Goal: Task Accomplishment & Management: Manage account settings

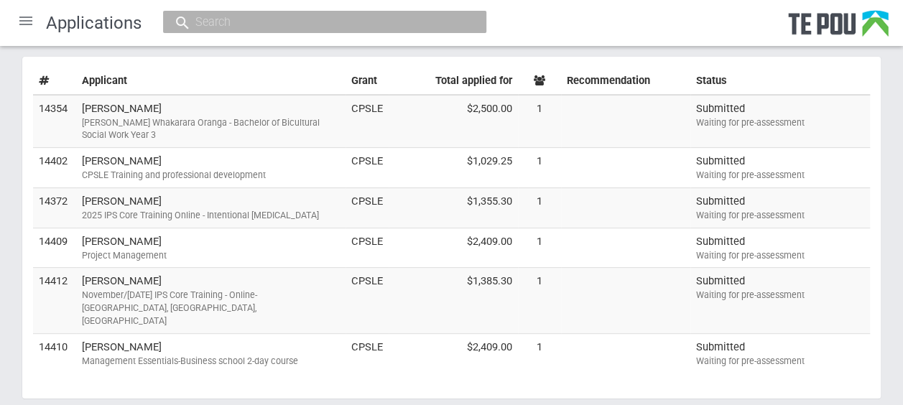
scroll to position [191, 0]
click at [293, 288] on div "November/December 2025 IPS Core Training - Online- USA, Australia, NZ" at bounding box center [211, 306] width 258 height 38
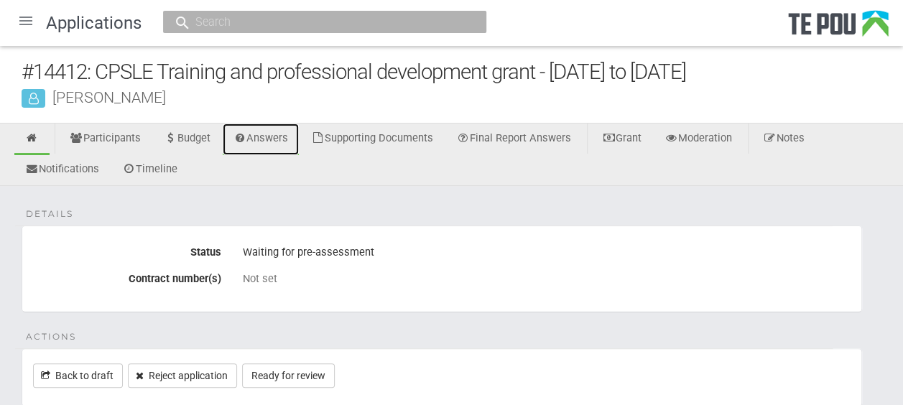
click at [256, 138] on link "Answers" at bounding box center [261, 140] width 77 height 32
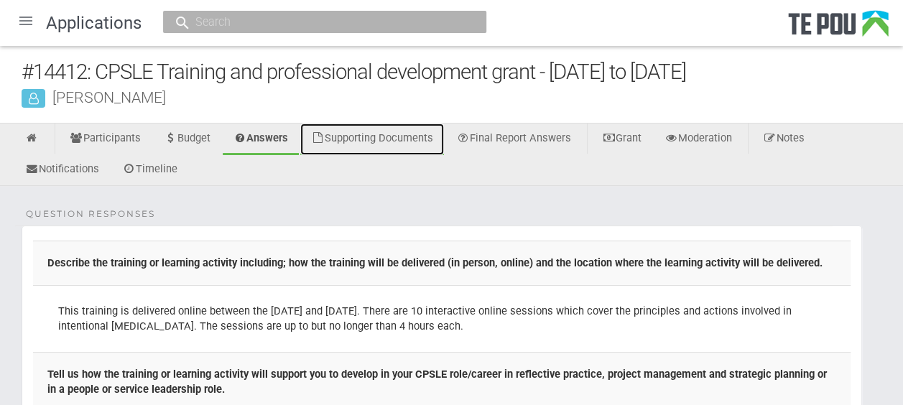
click at [423, 137] on link "Supporting Documents" at bounding box center [372, 140] width 144 height 32
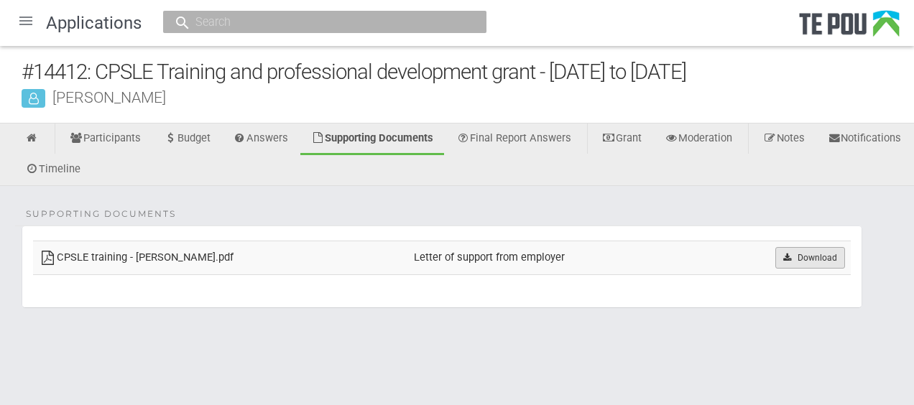
click at [785, 250] on link "Download" at bounding box center [810, 258] width 70 height 22
click at [43, 144] on link at bounding box center [31, 140] width 35 height 32
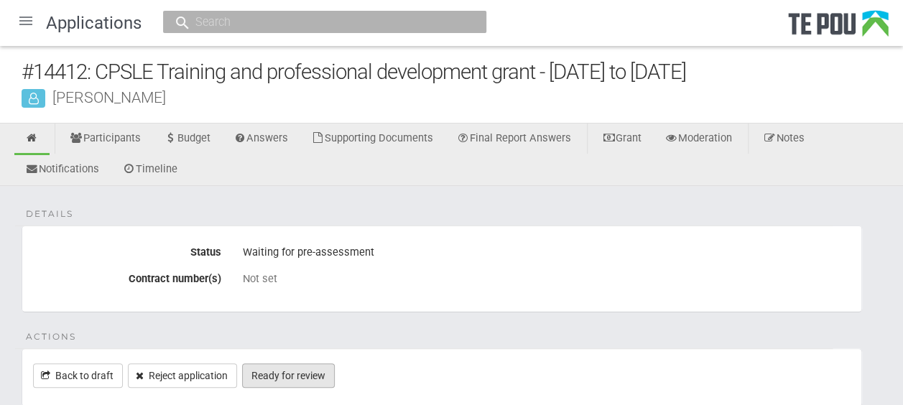
click at [320, 375] on link "Ready for review" at bounding box center [288, 376] width 93 height 24
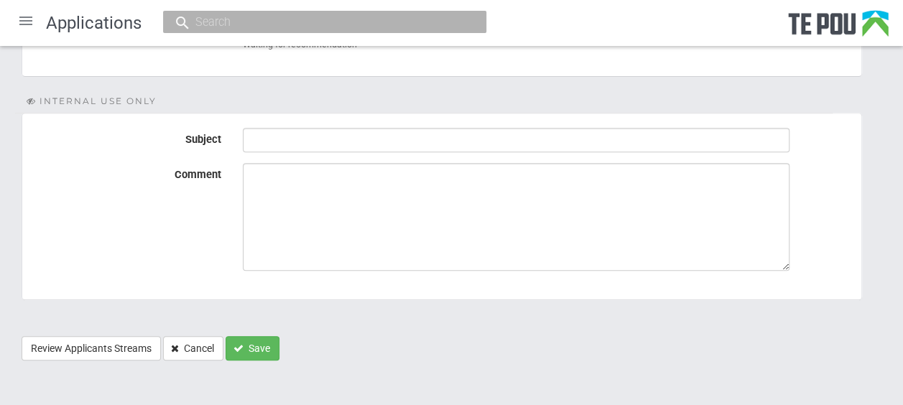
scroll to position [263, 0]
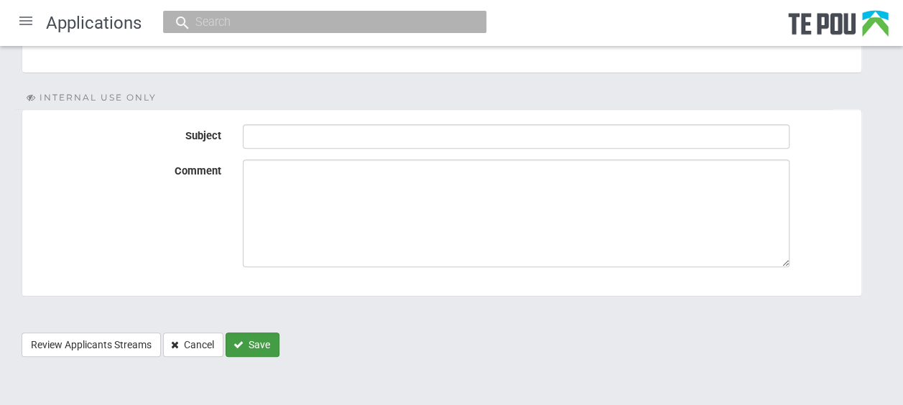
click at [254, 343] on button "Save" at bounding box center [253, 345] width 54 height 24
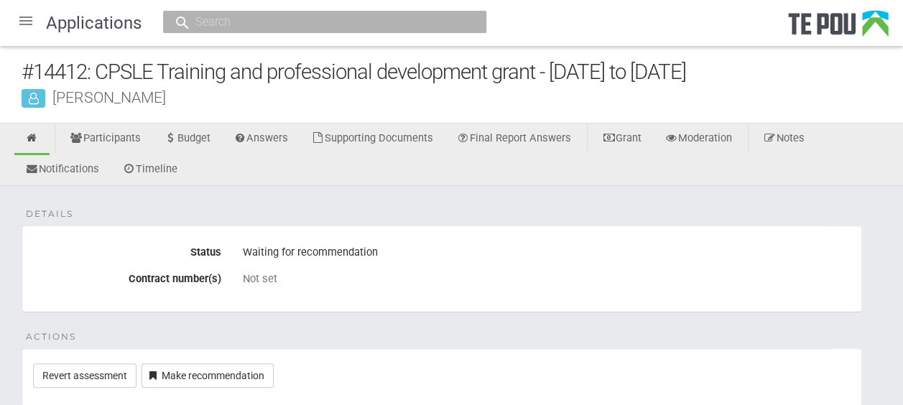
click at [24, 21] on div at bounding box center [26, 21] width 34 height 34
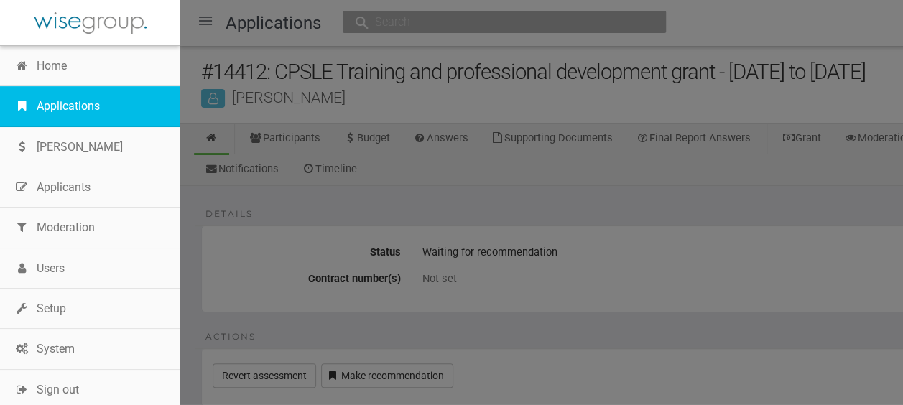
click at [55, 93] on link "Applications" at bounding box center [90, 106] width 180 height 40
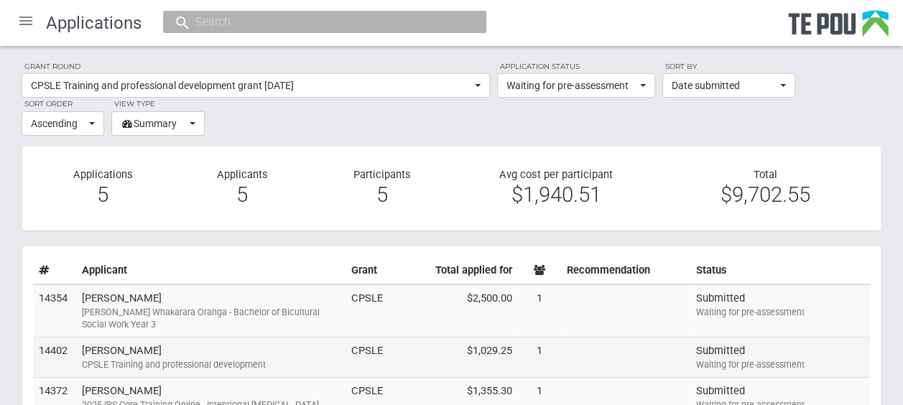
click at [195, 346] on td "Paul Clements CPSLE Training and professional development" at bounding box center [210, 358] width 269 height 40
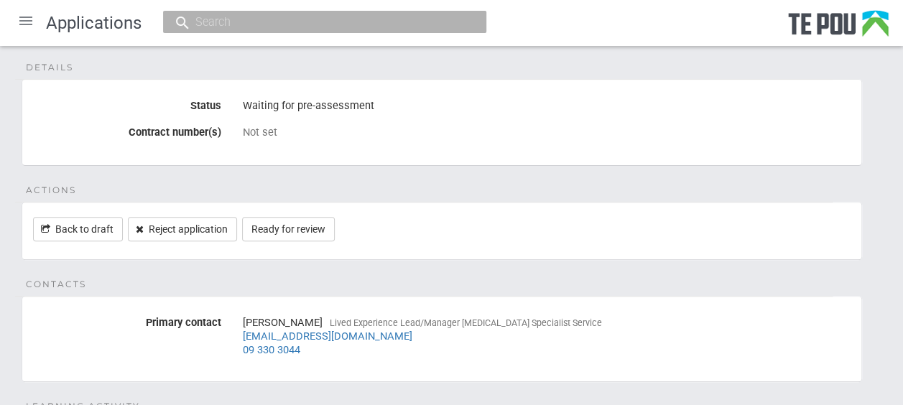
scroll to position [126, 0]
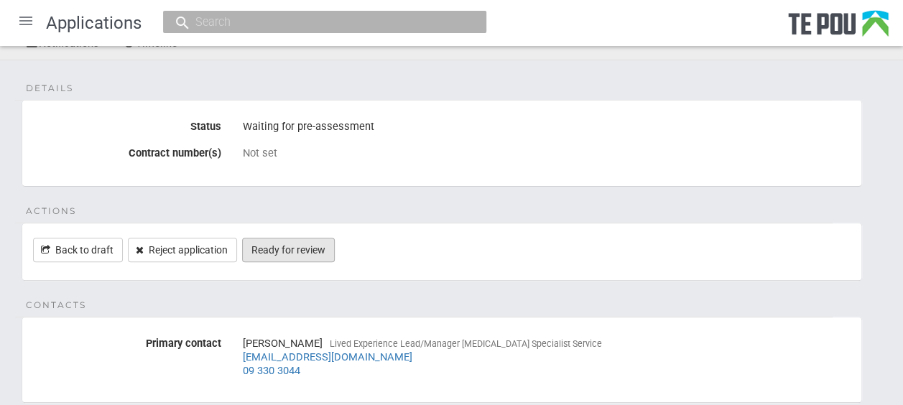
click at [295, 242] on link "Ready for review" at bounding box center [288, 250] width 93 height 24
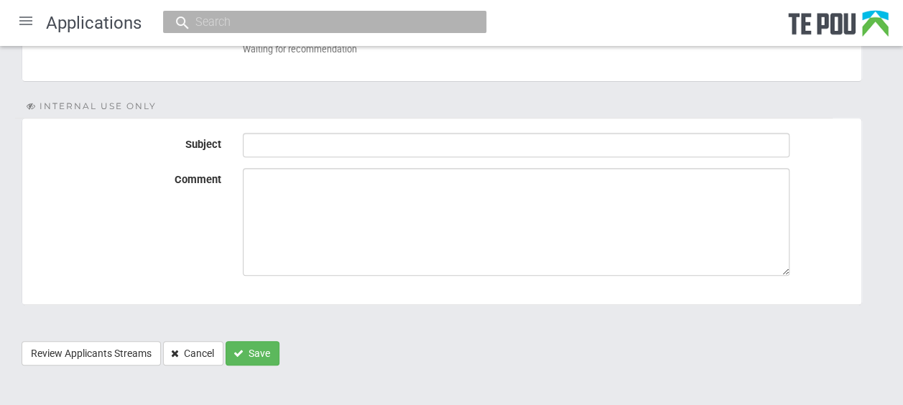
scroll to position [263, 0]
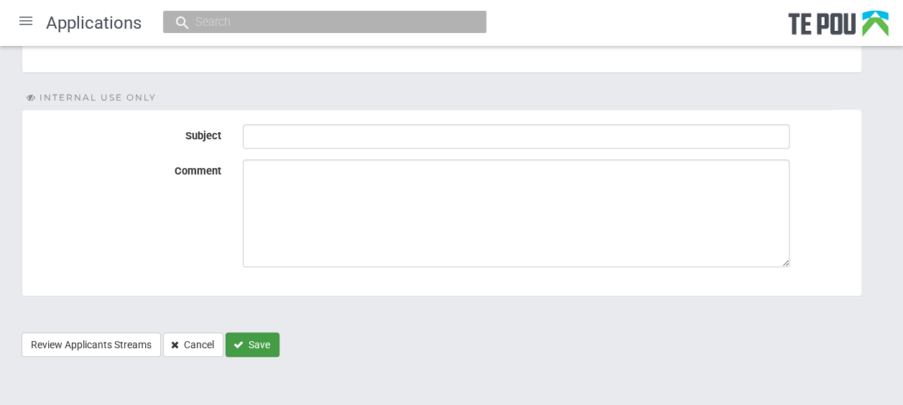
click at [267, 345] on button "Save" at bounding box center [253, 345] width 54 height 24
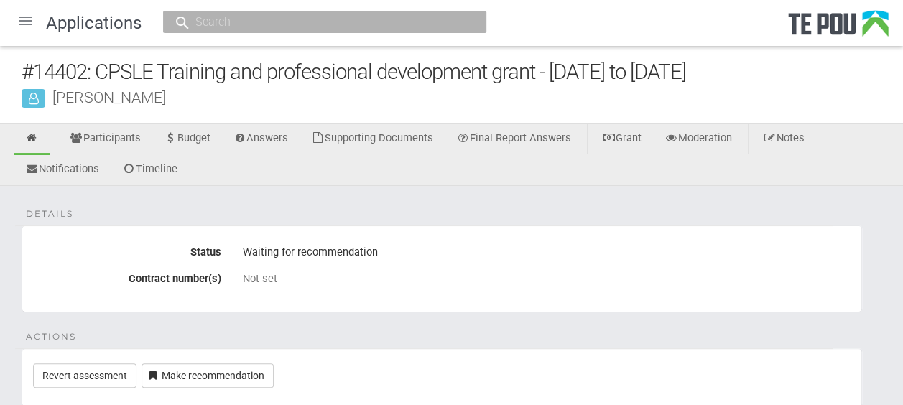
click at [22, 20] on div at bounding box center [26, 21] width 34 height 34
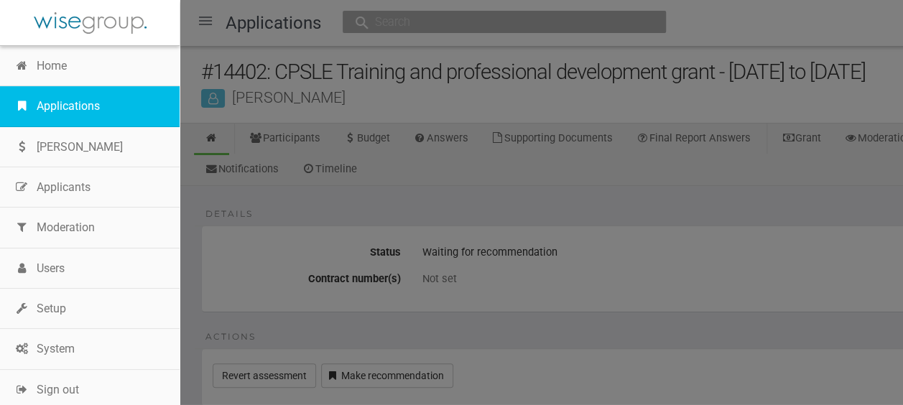
click at [79, 109] on link "Applications" at bounding box center [90, 106] width 180 height 40
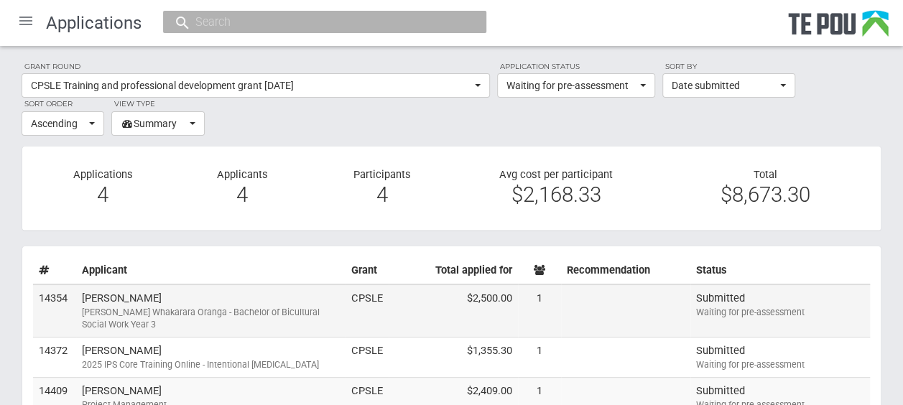
click at [154, 292] on td "Fran Mackay Ngā Poutoko Whakarara Oranga - Bachelor of Bicultural Social Work Y…" at bounding box center [210, 311] width 269 height 53
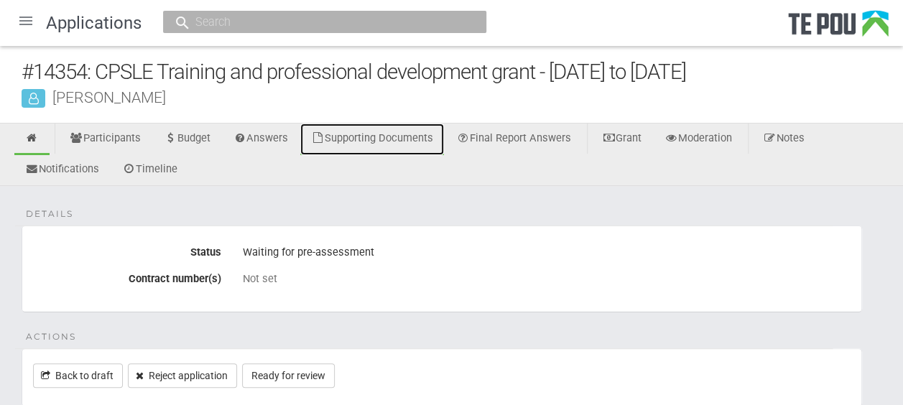
click at [401, 131] on link "Supporting Documents" at bounding box center [372, 140] width 144 height 32
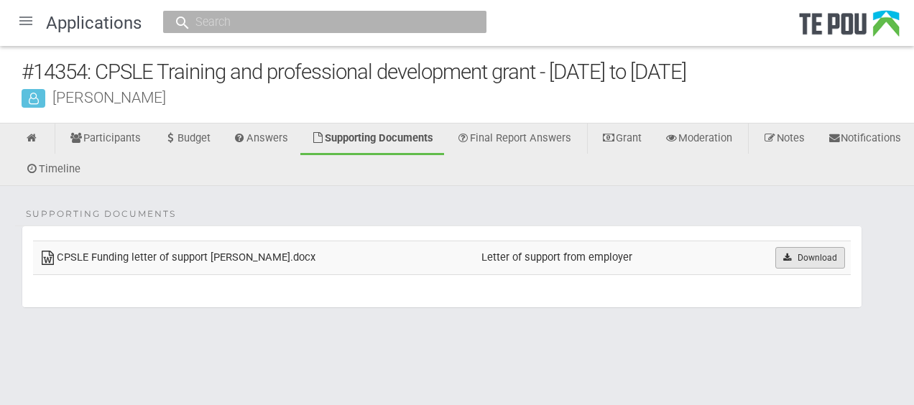
click at [782, 247] on link "Download" at bounding box center [810, 258] width 70 height 22
click at [46, 143] on link at bounding box center [31, 140] width 35 height 32
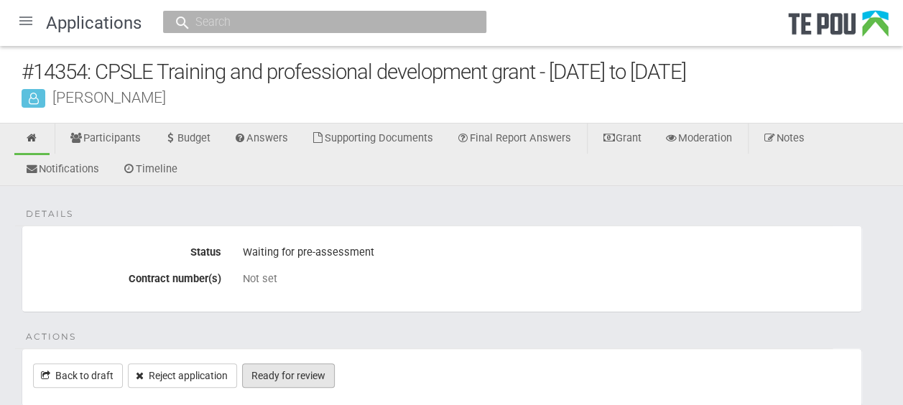
click at [300, 369] on link "Ready for review" at bounding box center [288, 376] width 93 height 24
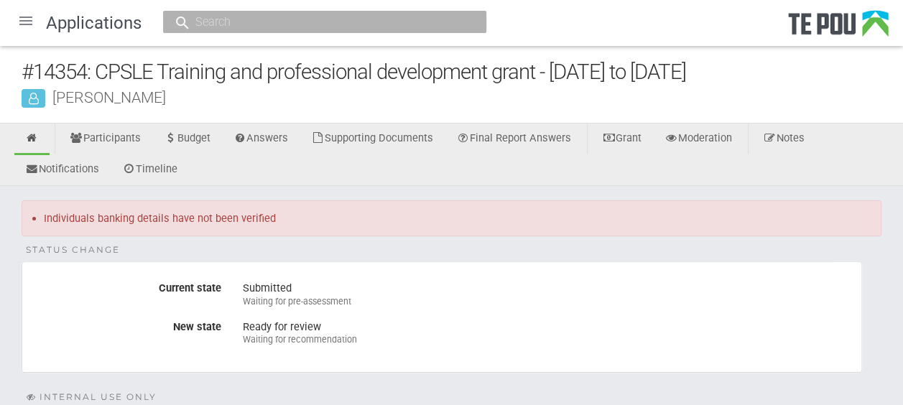
click at [24, 22] on div at bounding box center [26, 21] width 34 height 34
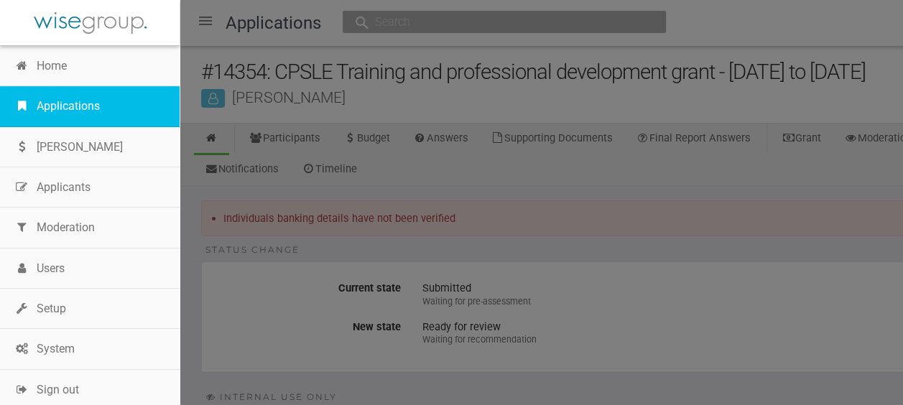
click at [66, 103] on link "Applications" at bounding box center [90, 106] width 180 height 40
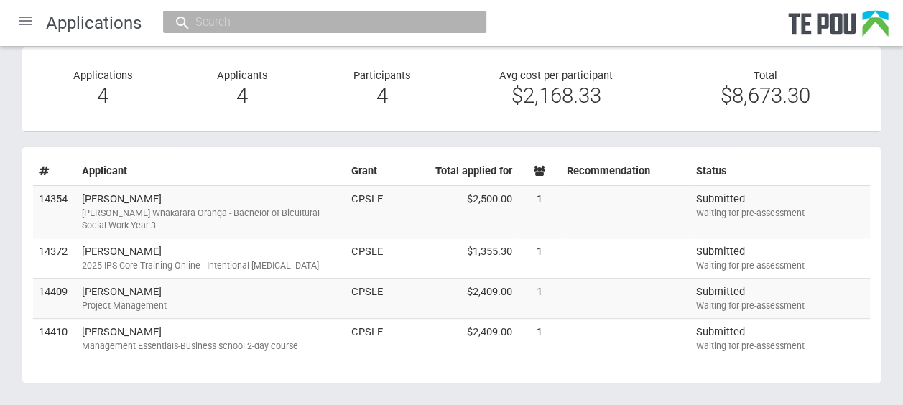
scroll to position [122, 0]
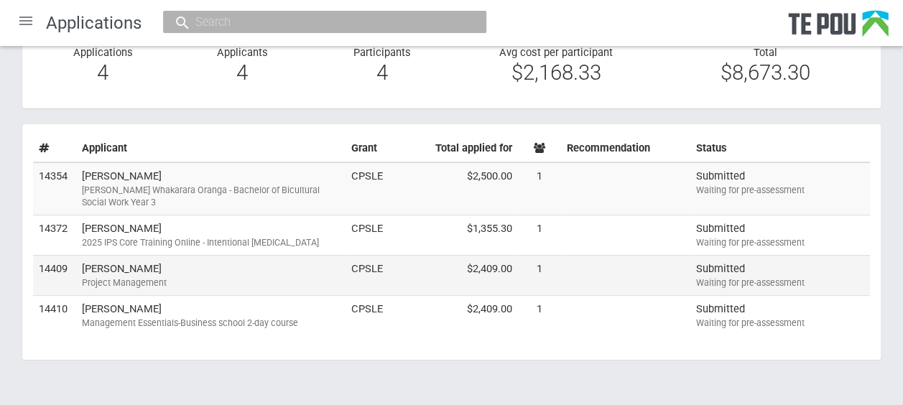
click at [191, 273] on td "Michelle Lei Project Management" at bounding box center [210, 275] width 269 height 40
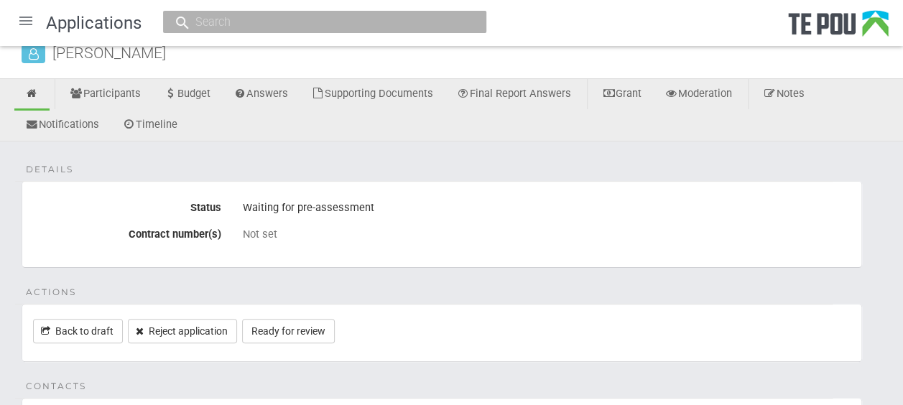
scroll to position [47, 0]
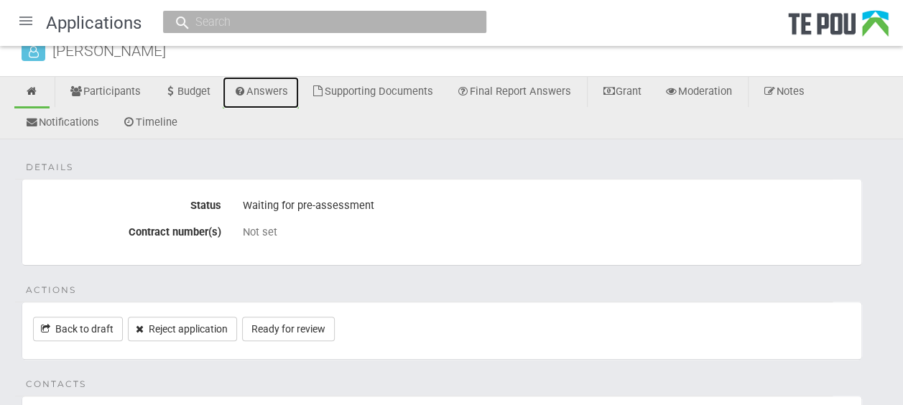
click at [261, 92] on link "Answers" at bounding box center [261, 93] width 77 height 32
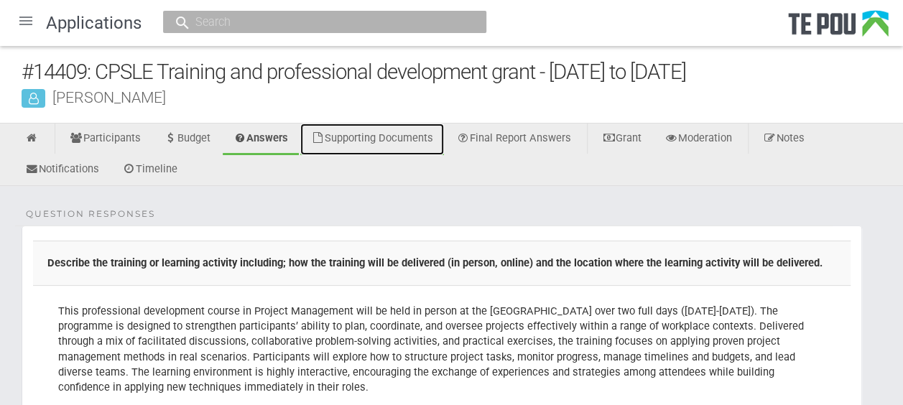
click at [423, 143] on link "Supporting Documents" at bounding box center [372, 140] width 144 height 32
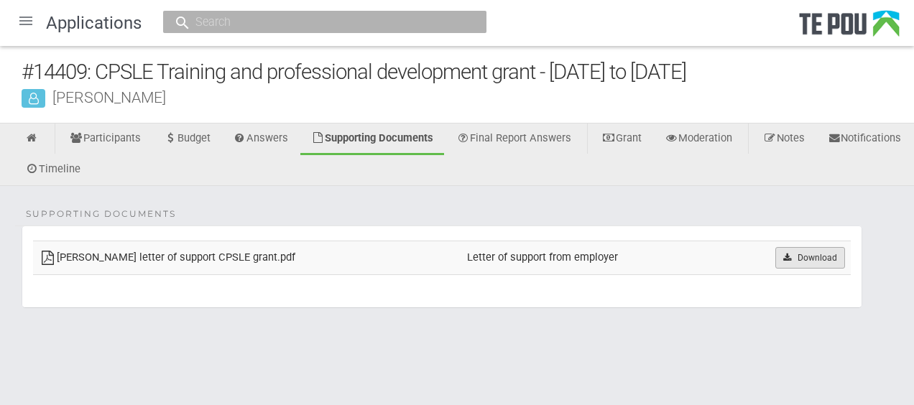
click at [800, 252] on link "Download" at bounding box center [810, 258] width 70 height 22
click at [26, 141] on icon at bounding box center [32, 138] width 14 height 11
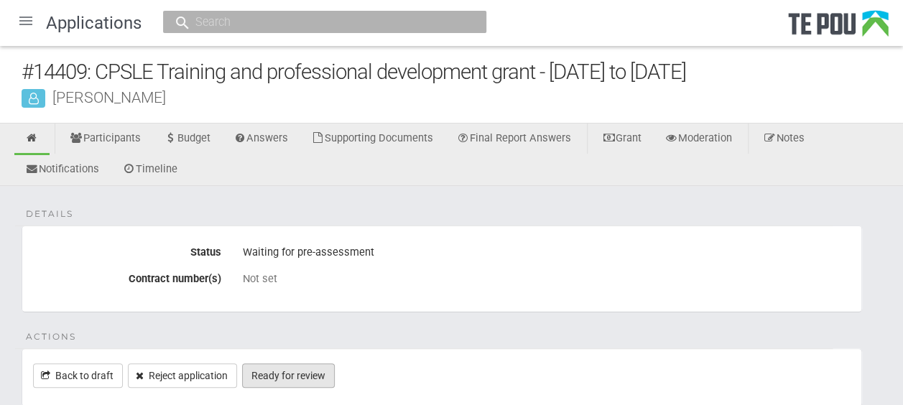
click at [310, 366] on link "Ready for review" at bounding box center [288, 376] width 93 height 24
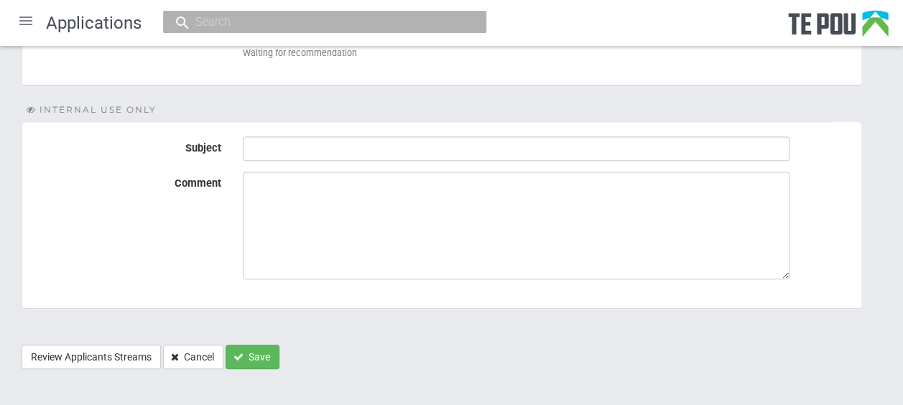
scroll to position [263, 0]
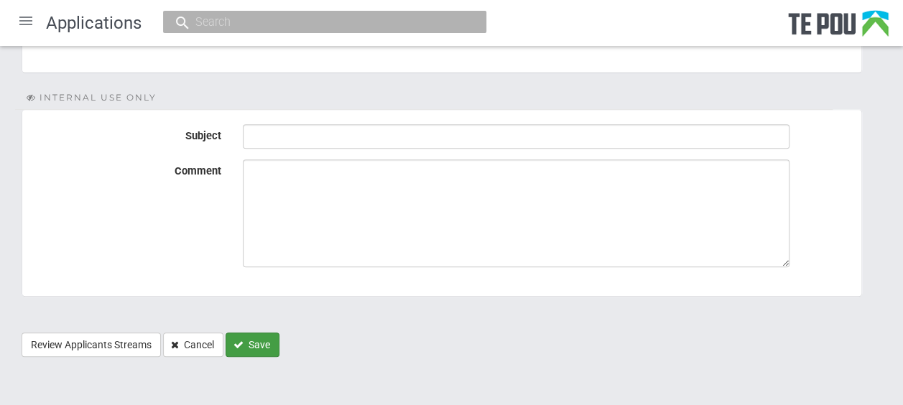
click at [264, 346] on button "Save" at bounding box center [253, 345] width 54 height 24
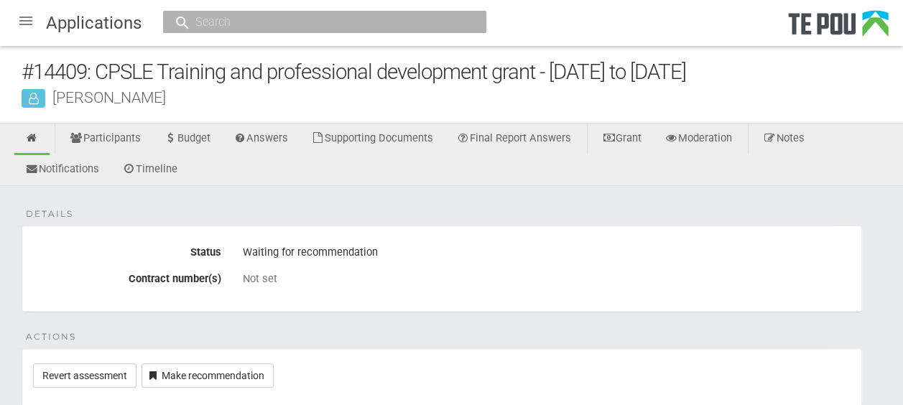
click at [30, 24] on div at bounding box center [26, 21] width 34 height 34
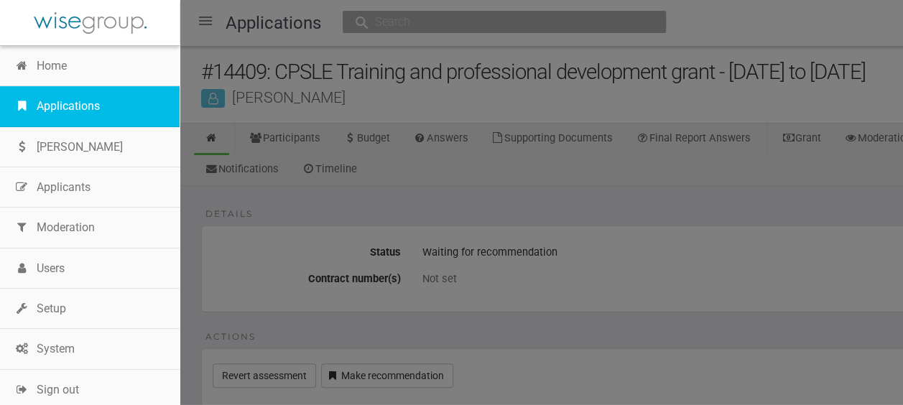
click at [73, 103] on link "Applications" at bounding box center [90, 106] width 180 height 40
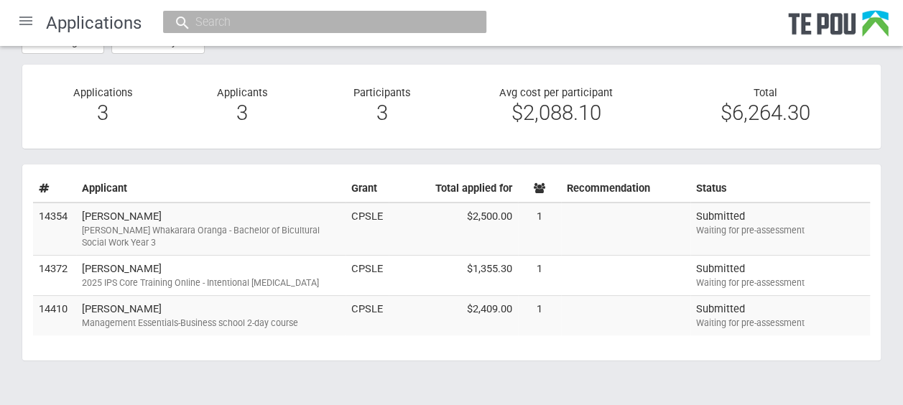
scroll to position [83, 0]
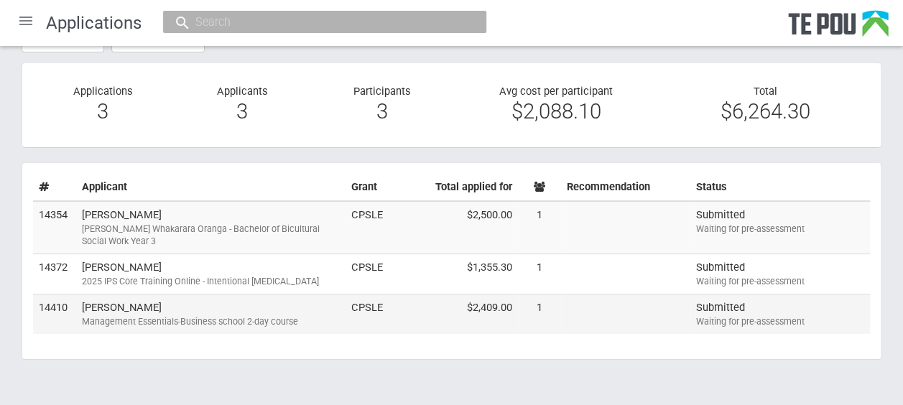
click at [286, 312] on td "Isha Singh Management Essentials-Business school 2-day course" at bounding box center [210, 314] width 269 height 40
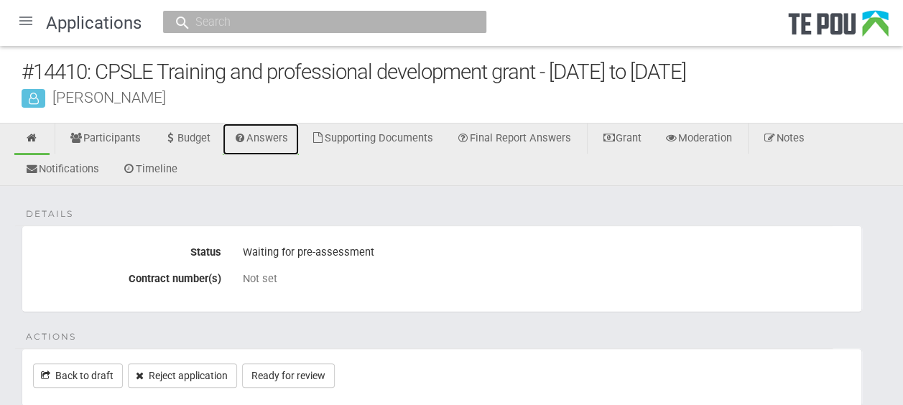
click at [278, 134] on link "Answers" at bounding box center [261, 140] width 77 height 32
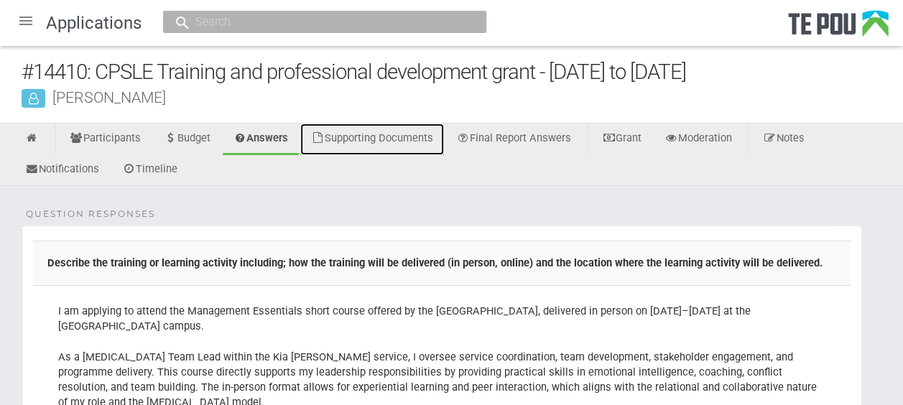
click at [415, 142] on link "Supporting Documents" at bounding box center [372, 140] width 144 height 32
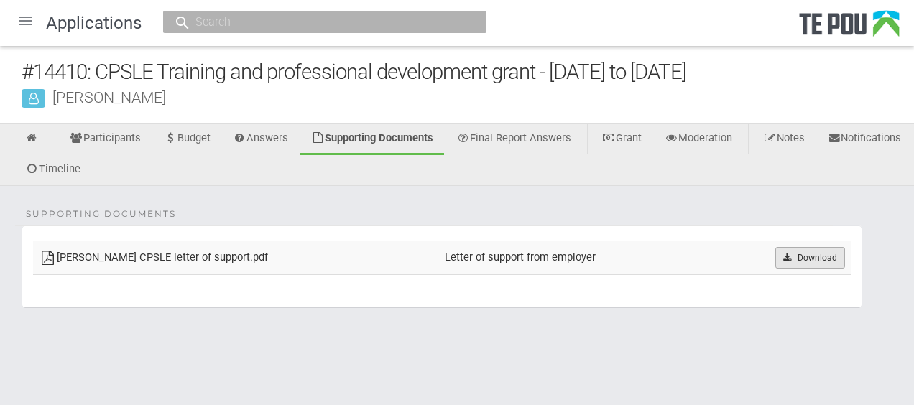
click at [791, 249] on link "Download" at bounding box center [810, 258] width 70 height 22
click at [40, 142] on link at bounding box center [31, 140] width 35 height 32
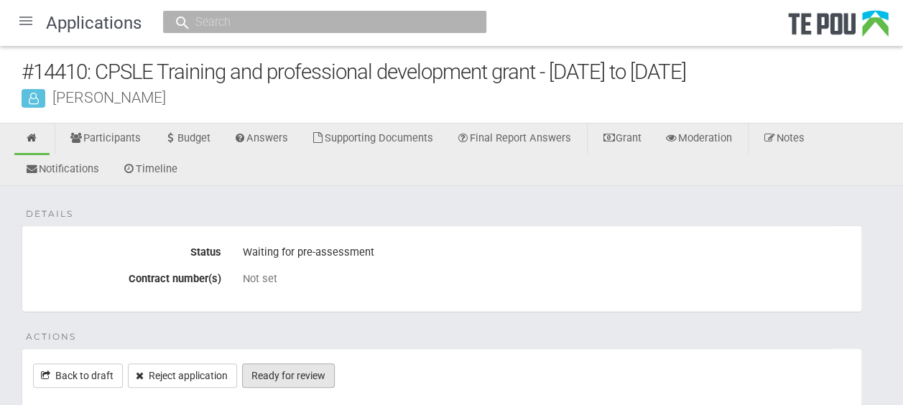
click at [315, 370] on link "Ready for review" at bounding box center [288, 376] width 93 height 24
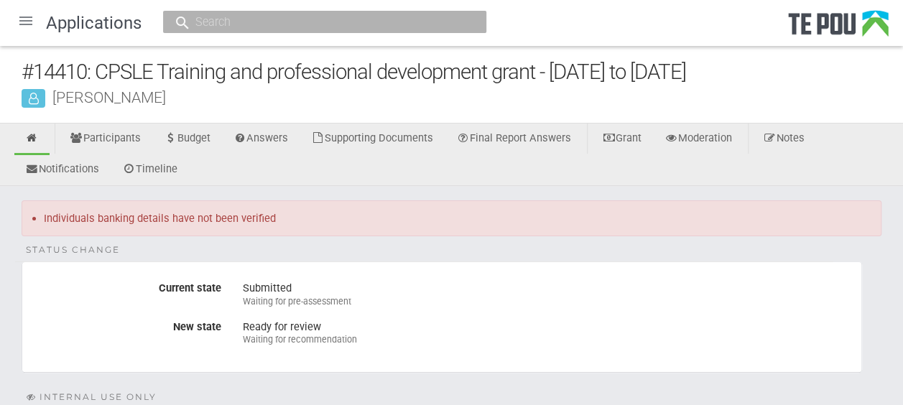
click at [24, 26] on div at bounding box center [26, 21] width 34 height 34
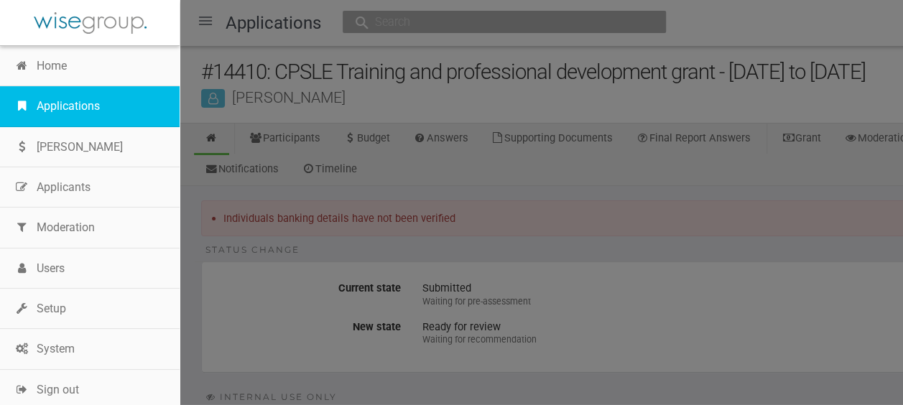
click at [43, 99] on link "Applications" at bounding box center [90, 106] width 180 height 40
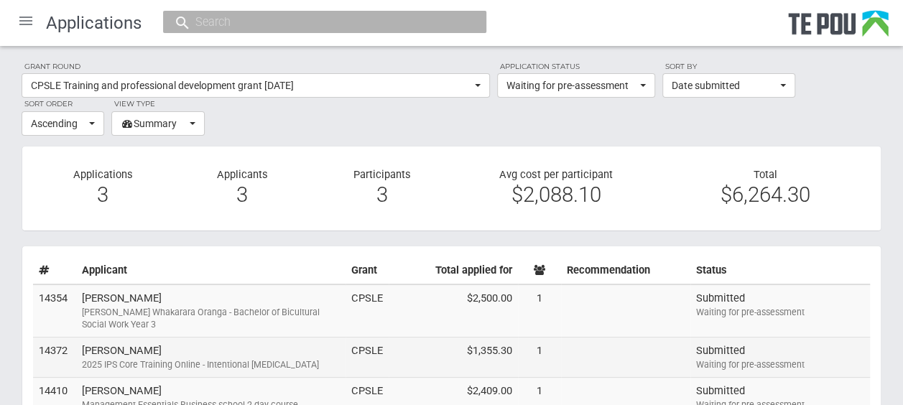
click at [279, 352] on td "[PERSON_NAME] 2025 IPS Core Training Online - Intentional [MEDICAL_DATA]" at bounding box center [210, 358] width 269 height 40
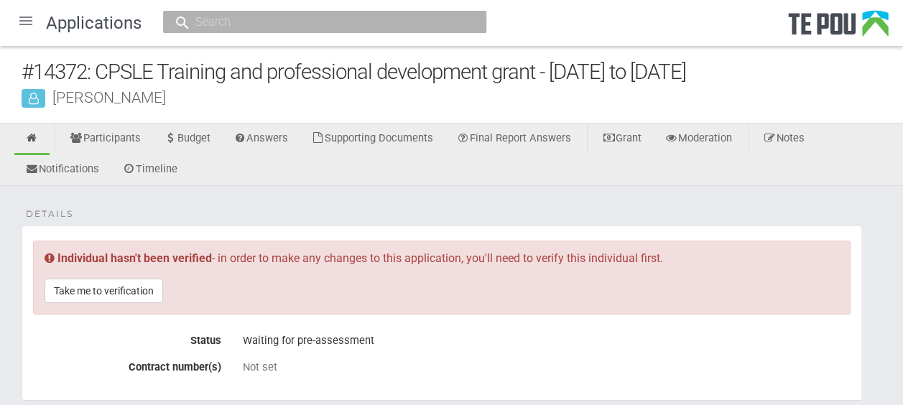
click at [27, 19] on div at bounding box center [26, 21] width 34 height 34
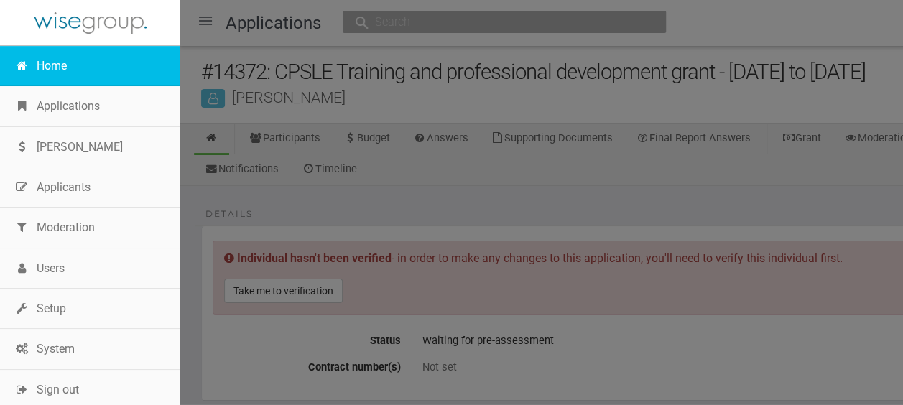
click at [59, 69] on link "Home" at bounding box center [90, 66] width 180 height 40
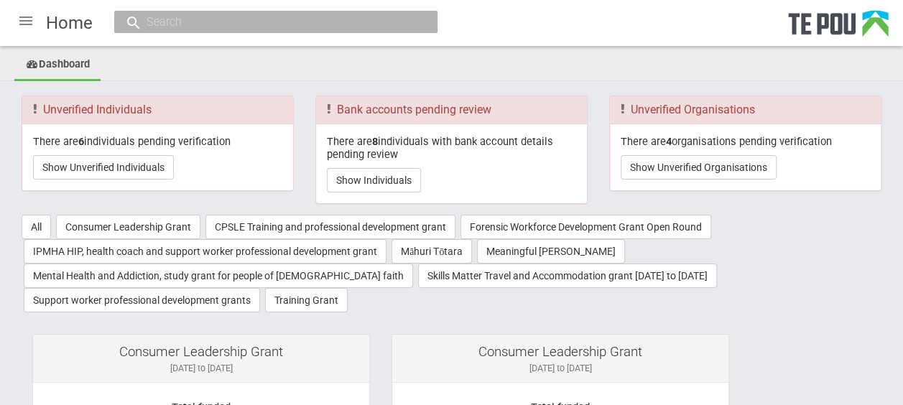
click at [29, 22] on div at bounding box center [26, 21] width 34 height 34
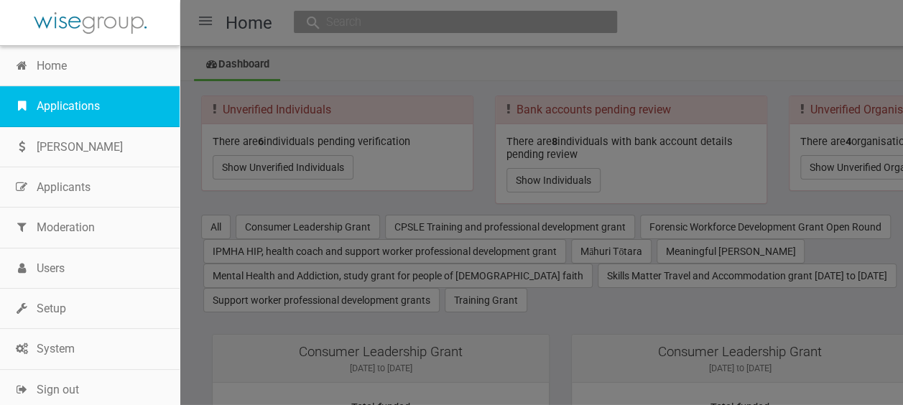
click at [70, 108] on link "Applications" at bounding box center [90, 106] width 180 height 40
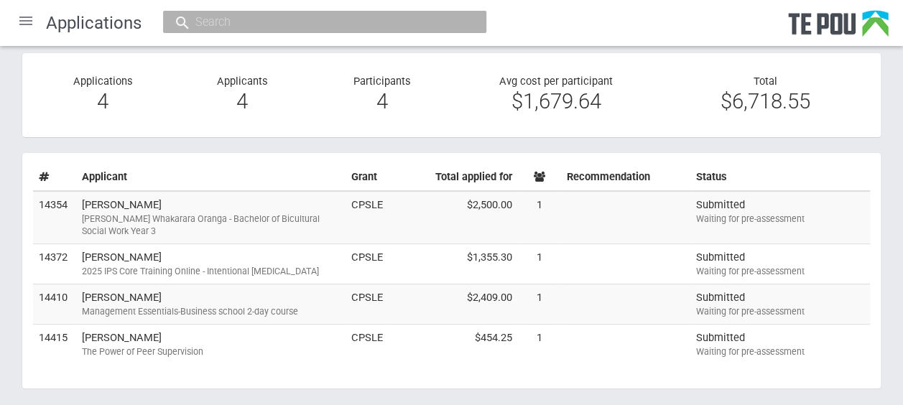
scroll to position [96, 0]
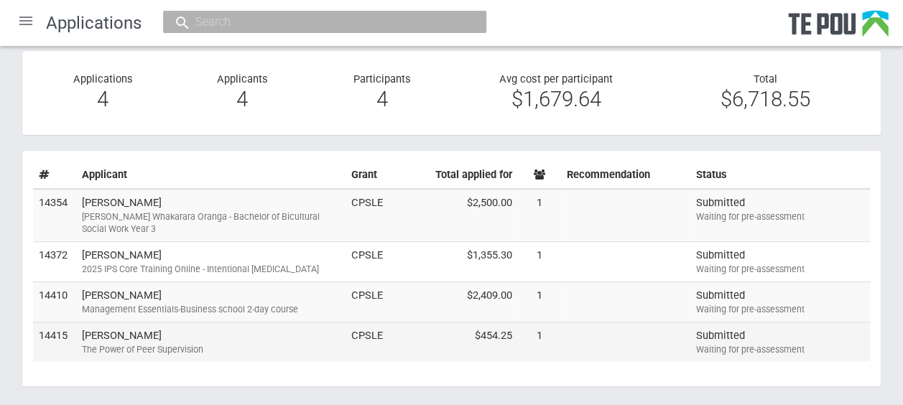
click at [323, 327] on td "Ana King The Power of Peer Supervision" at bounding box center [210, 342] width 269 height 40
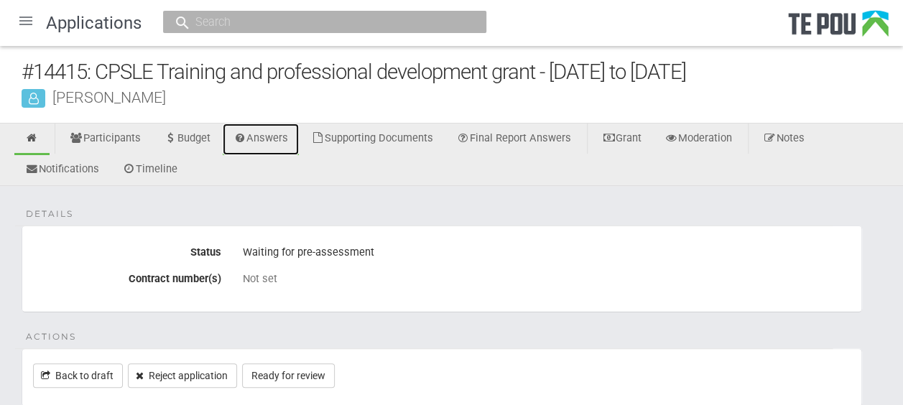
click at [283, 144] on link "Answers" at bounding box center [261, 140] width 77 height 32
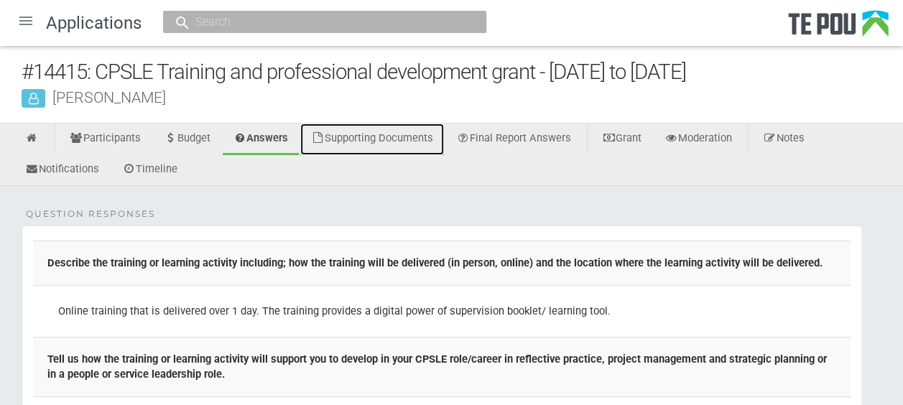
click at [407, 134] on link "Supporting Documents" at bounding box center [372, 140] width 144 height 32
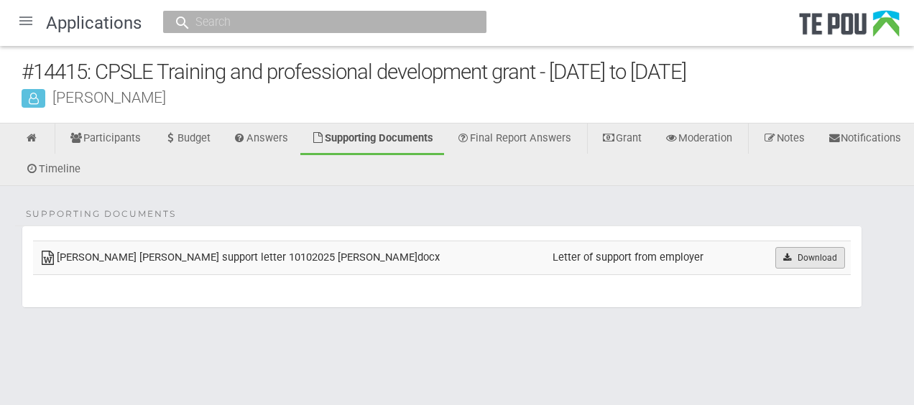
click at [803, 259] on link "Download" at bounding box center [810, 258] width 70 height 22
click at [458, 368] on body "Home Applications [PERSON_NAME] Applicants Organisations Individuals Moderation…" at bounding box center [457, 197] width 914 height 394
click at [32, 135] on icon at bounding box center [32, 138] width 14 height 11
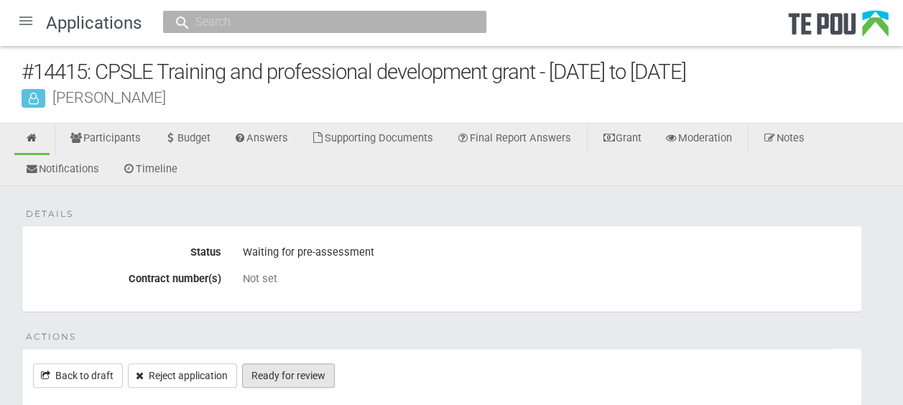
click at [316, 371] on link "Ready for review" at bounding box center [288, 376] width 93 height 24
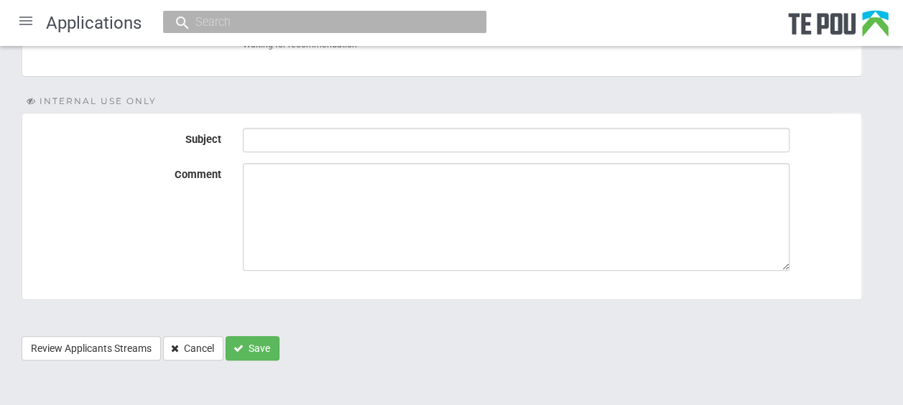
scroll to position [261, 0]
click at [263, 341] on button "Save" at bounding box center [253, 347] width 54 height 24
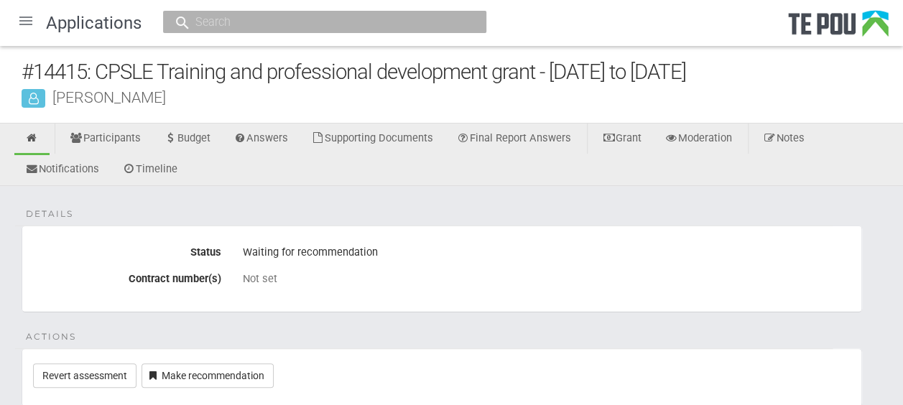
click at [27, 26] on div at bounding box center [26, 21] width 34 height 34
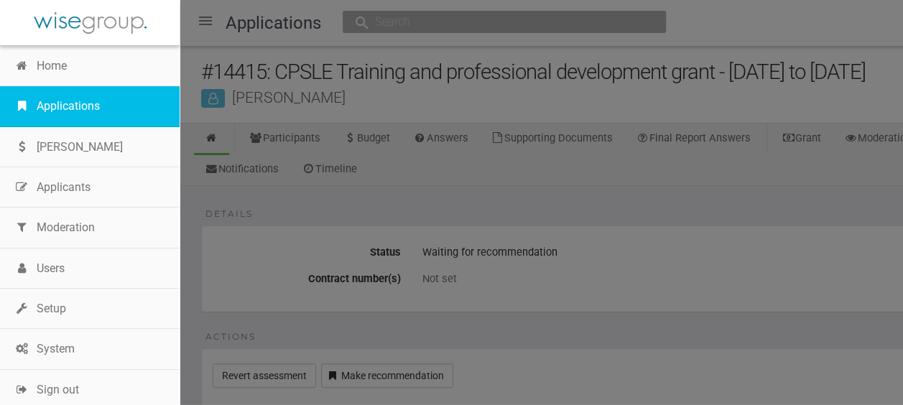
click at [63, 102] on link "Applications" at bounding box center [90, 106] width 180 height 40
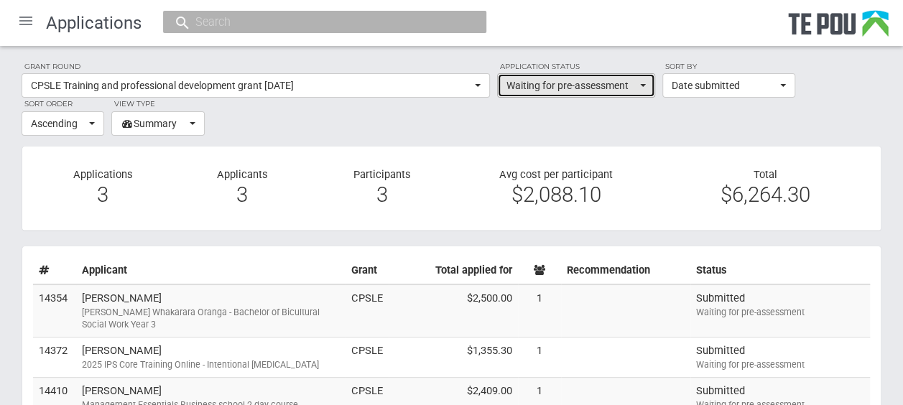
click at [647, 85] on button "Waiting for pre-assessment" at bounding box center [576, 85] width 158 height 24
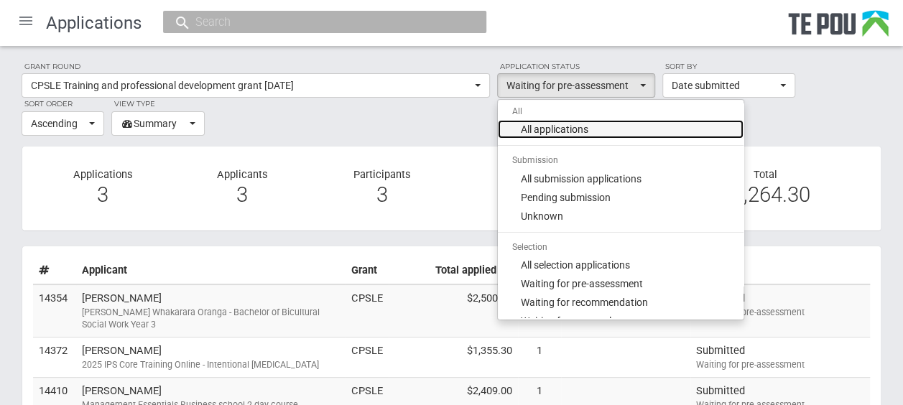
click at [608, 128] on link "All applications" at bounding box center [621, 129] width 246 height 19
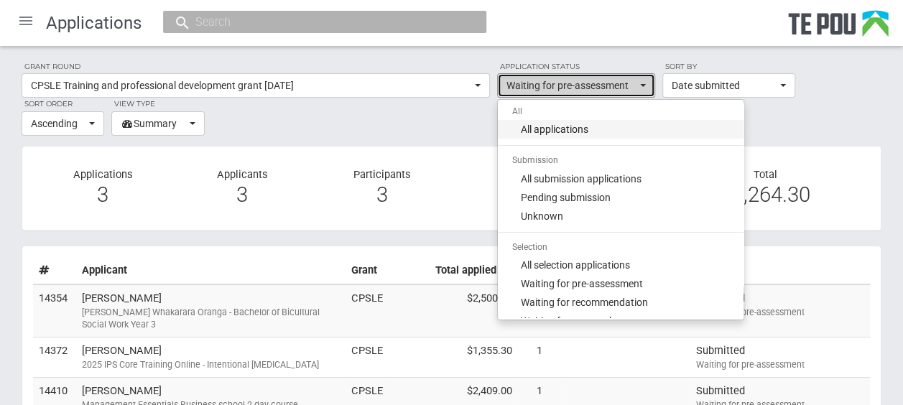
select select "all"
